Goal: Task Accomplishment & Management: Manage account settings

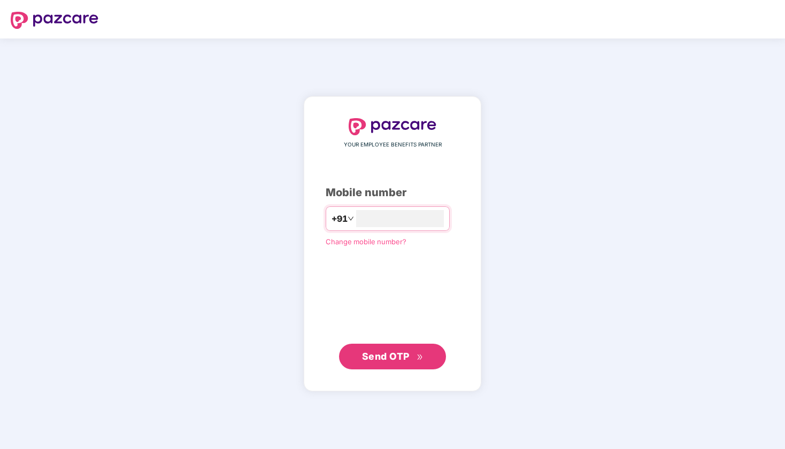
type input "**********"
click at [385, 364] on button "Send OTP" at bounding box center [392, 357] width 107 height 26
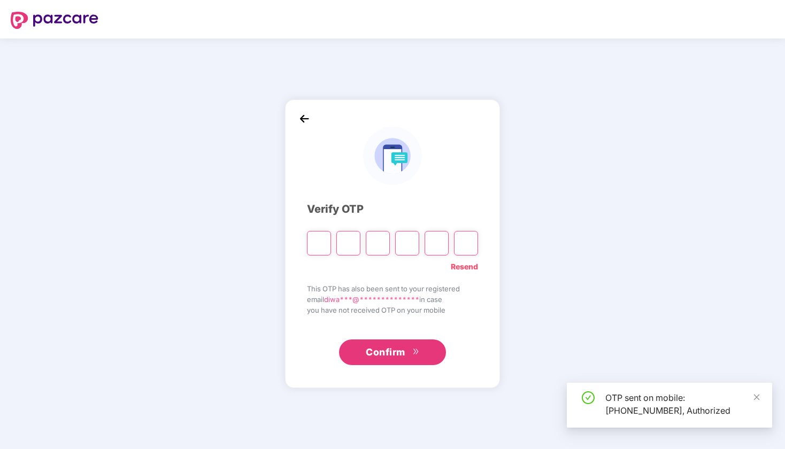
click at [129, 1] on header at bounding box center [392, 19] width 785 height 39
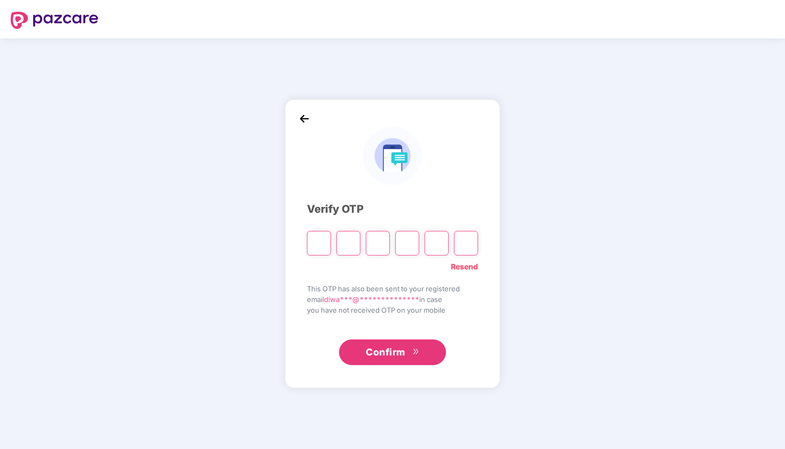
click at [465, 269] on link "Resend" at bounding box center [464, 267] width 27 height 12
click at [315, 245] on input "Please enter verification code. Digit 1" at bounding box center [319, 243] width 24 height 25
type input "*"
click at [351, 245] on input "*" at bounding box center [349, 243] width 24 height 25
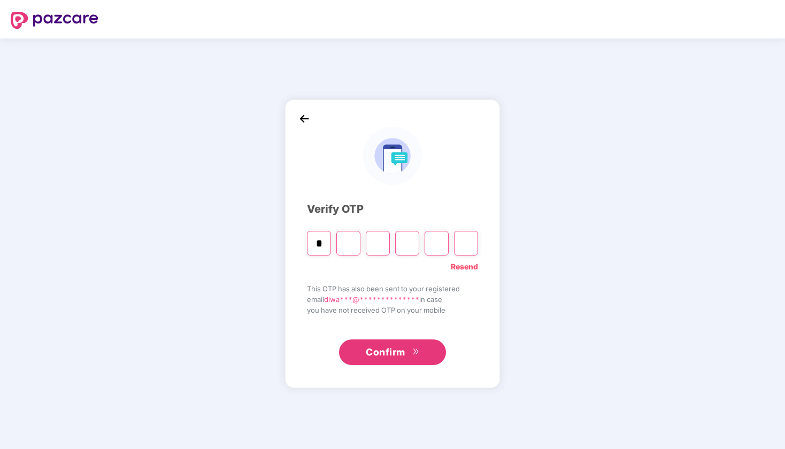
type input "*"
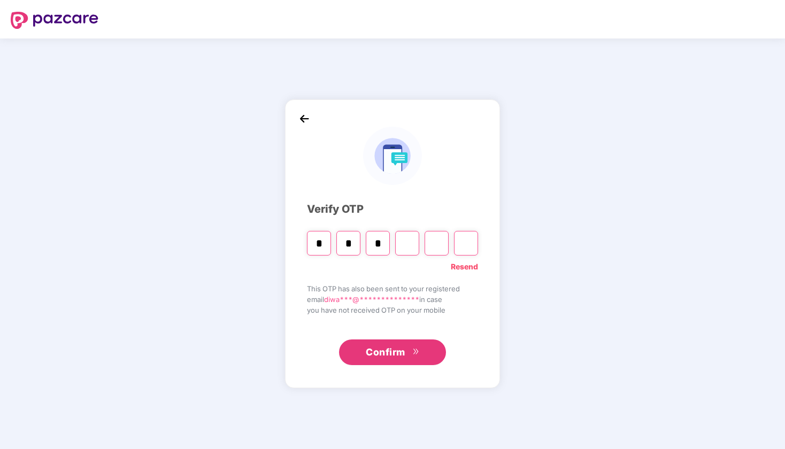
type input "*"
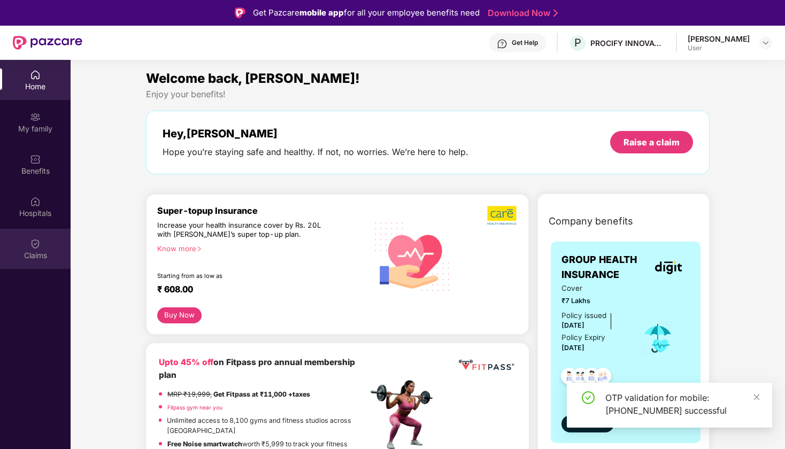
click at [38, 244] on img at bounding box center [35, 244] width 11 height 11
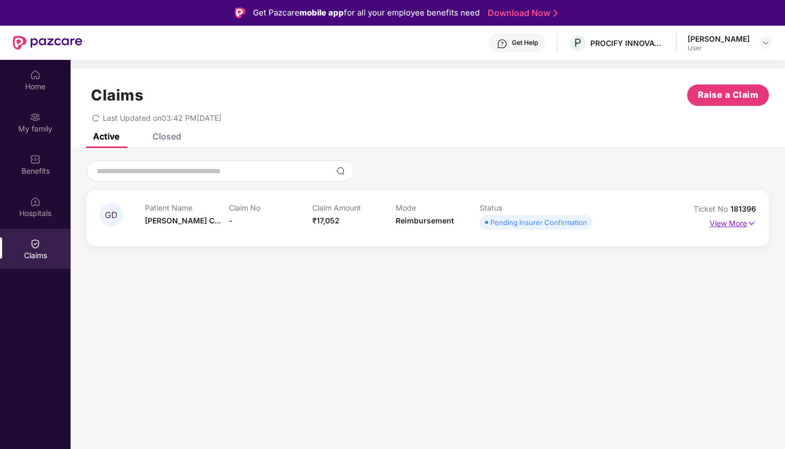
click at [725, 219] on p "View More" at bounding box center [733, 222] width 47 height 14
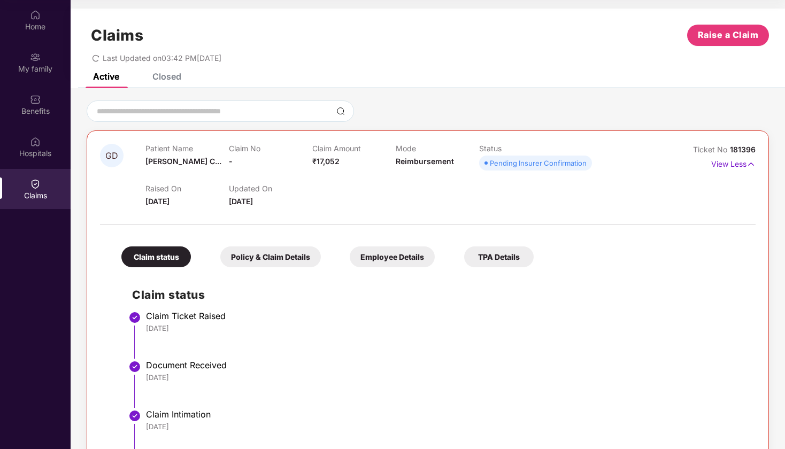
click at [169, 79] on div "Closed" at bounding box center [166, 76] width 29 height 11
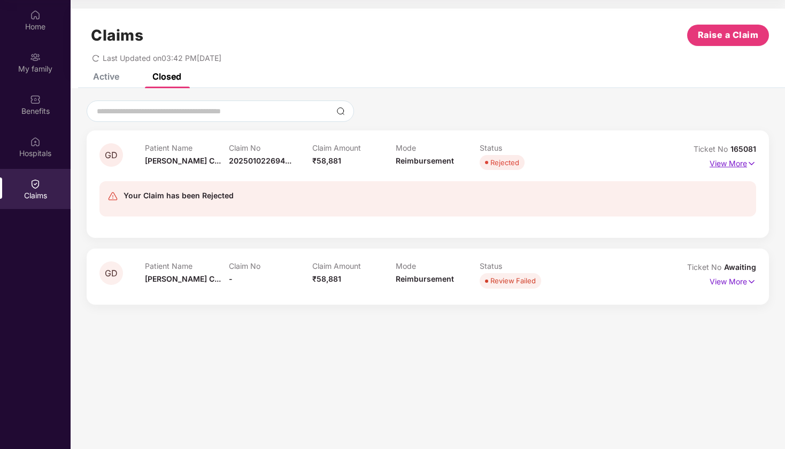
click at [740, 163] on p "View More" at bounding box center [733, 162] width 47 height 14
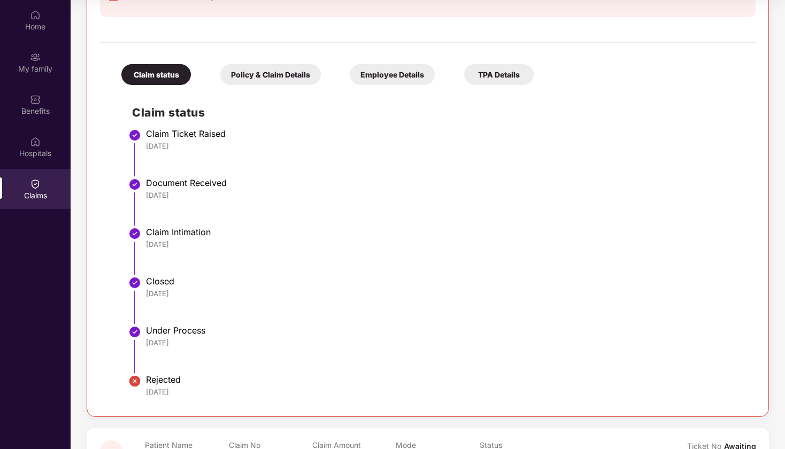
scroll to position [235, 0]
click at [495, 71] on div "TPA Details" at bounding box center [499, 74] width 70 height 21
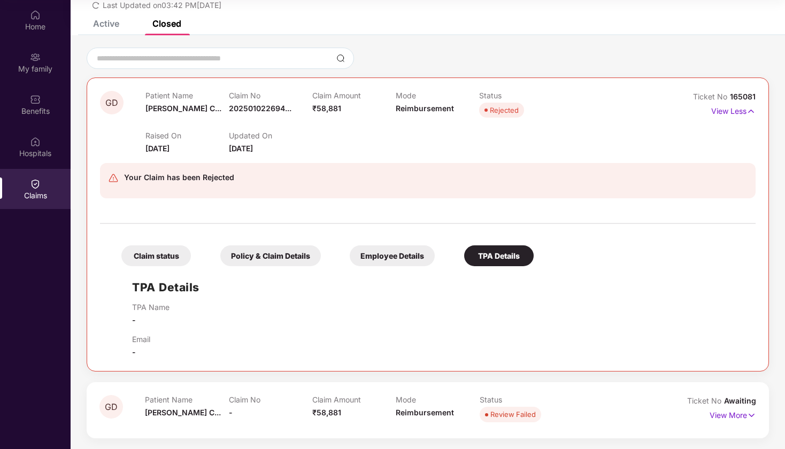
scroll to position [52, 0]
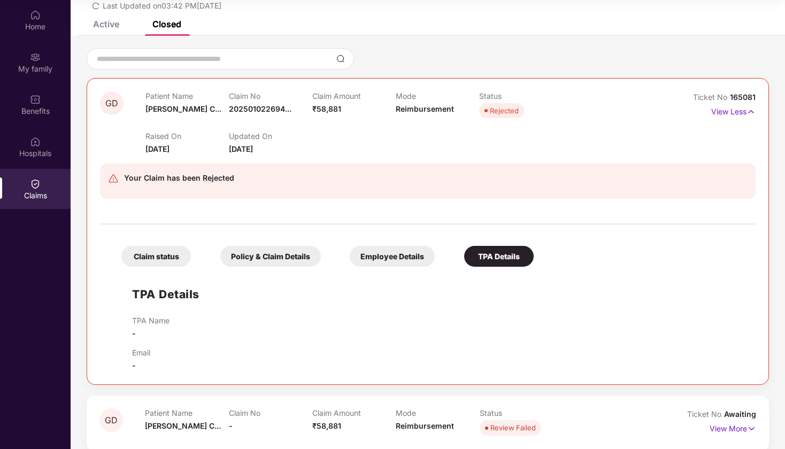
click at [400, 261] on div "Employee Details" at bounding box center [392, 256] width 85 height 21
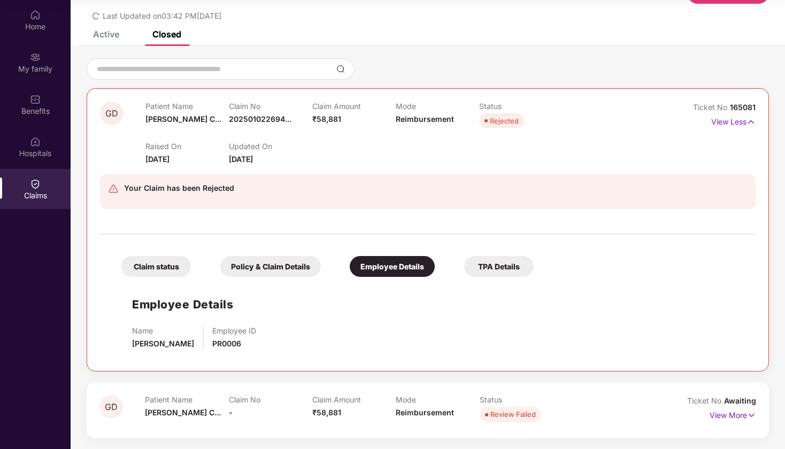
scroll to position [29, 0]
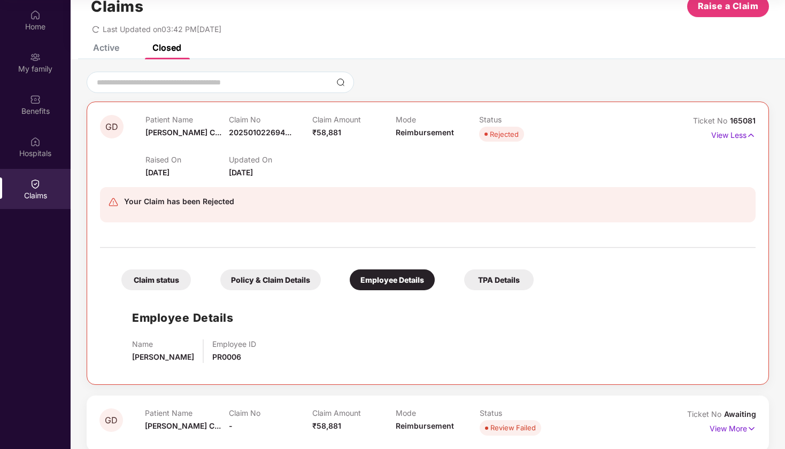
click at [276, 282] on div "Policy & Claim Details" at bounding box center [270, 280] width 101 height 21
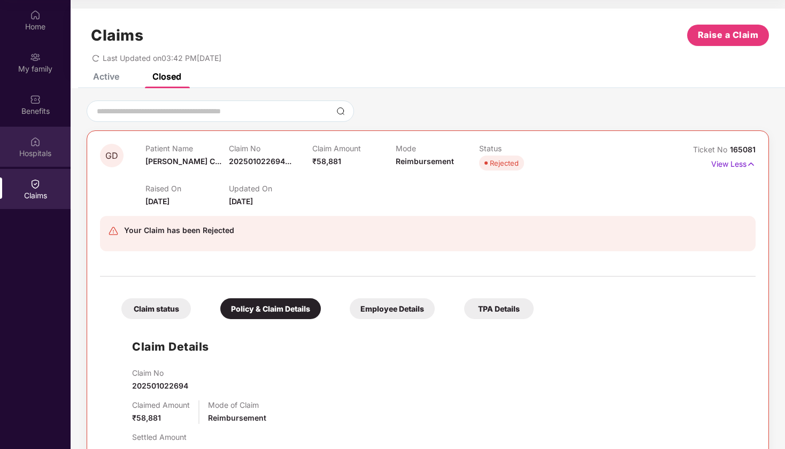
scroll to position [0, 0]
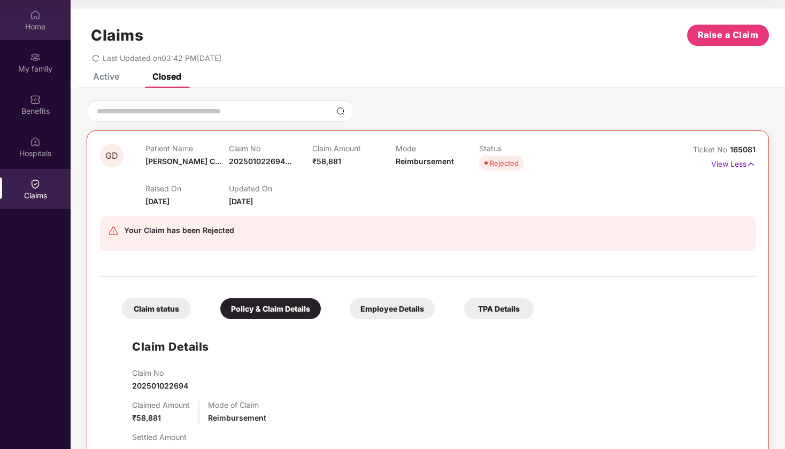
click at [41, 22] on div "Home" at bounding box center [35, 26] width 71 height 11
